Goal: Transaction & Acquisition: Obtain resource

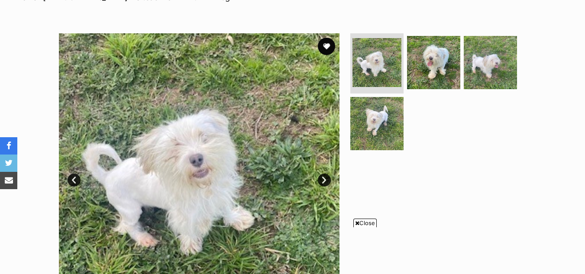
click at [326, 176] on link "Next" at bounding box center [324, 180] width 13 height 13
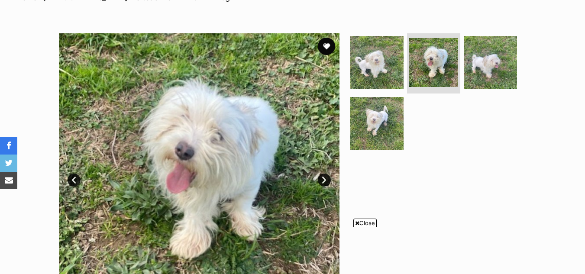
click at [326, 176] on link "Next" at bounding box center [324, 180] width 13 height 13
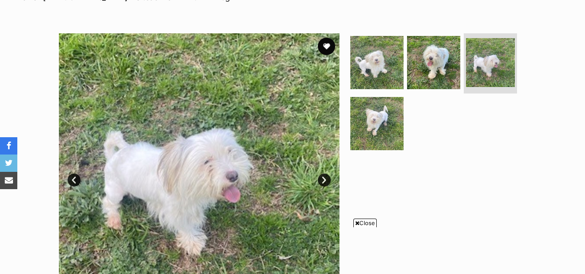
click at [326, 176] on link "Next" at bounding box center [324, 180] width 13 height 13
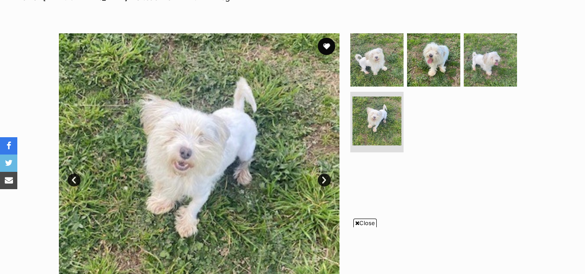
click at [326, 176] on link "Next" at bounding box center [324, 180] width 13 height 13
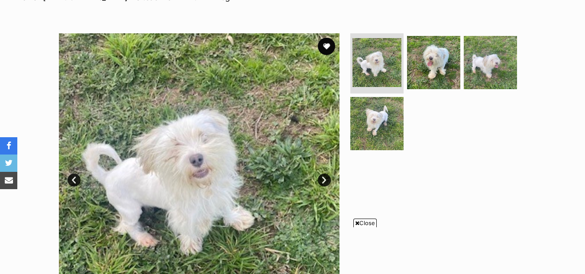
click at [362, 224] on span "Close" at bounding box center [364, 223] width 23 height 9
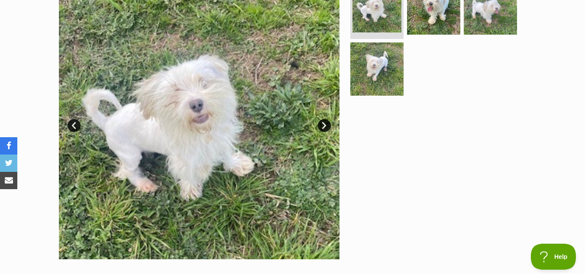
scroll to position [198, 0]
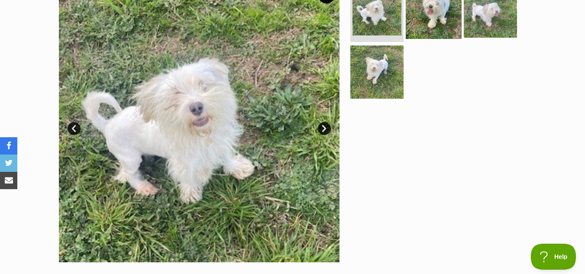
click at [450, 6] on img at bounding box center [433, 11] width 56 height 56
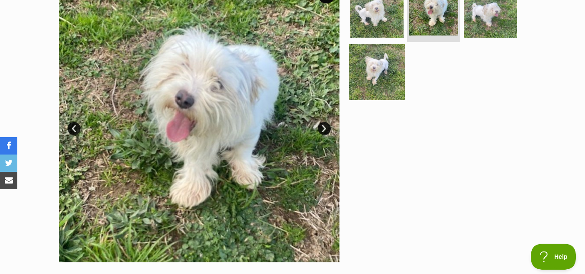
click at [385, 71] on img at bounding box center [377, 72] width 56 height 56
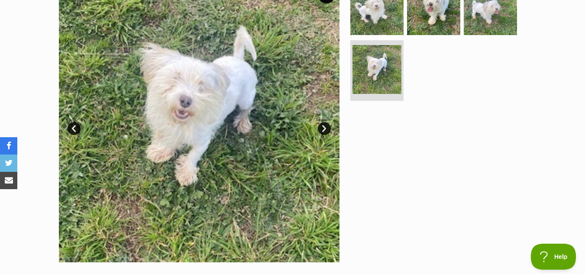
scroll to position [0, 0]
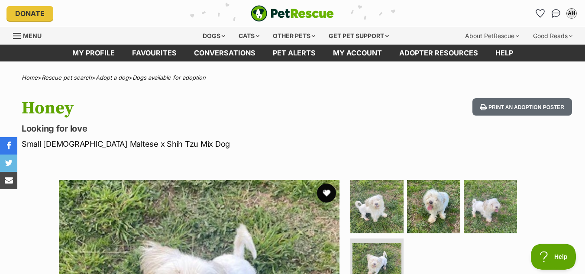
click at [329, 198] on button "favourite" at bounding box center [326, 192] width 19 height 19
